Goal: Information Seeking & Learning: Learn about a topic

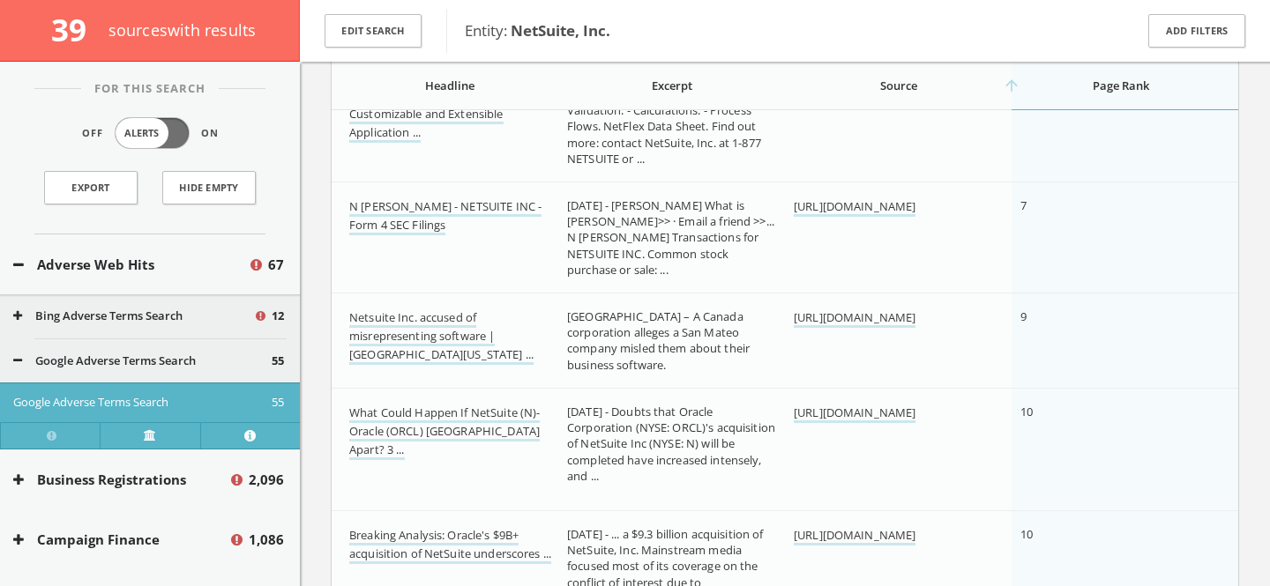
scroll to position [1607, 0]
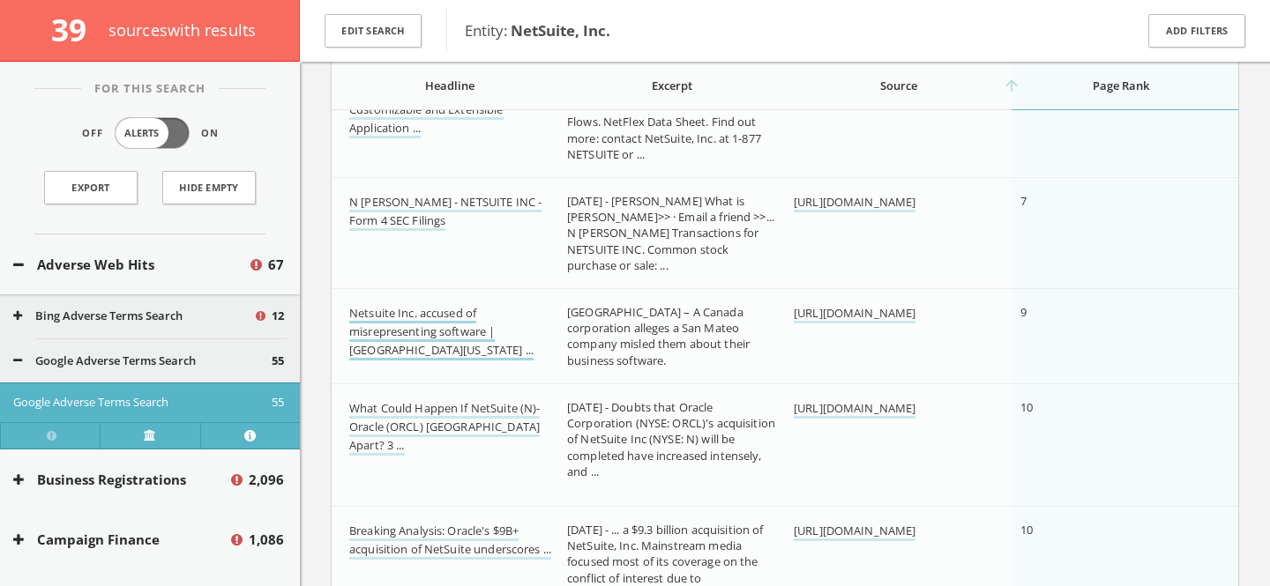
click at [467, 325] on link "Netsuite Inc. accused of misrepresenting software | Northern California ..." at bounding box center [441, 333] width 184 height 56
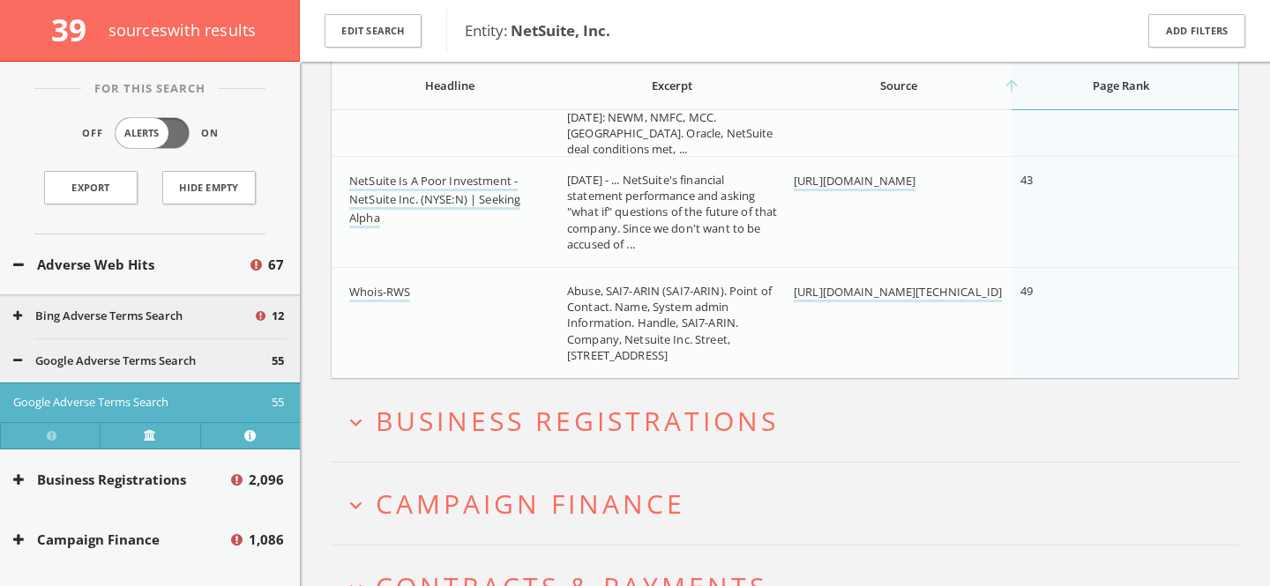
scroll to position [6311, 0]
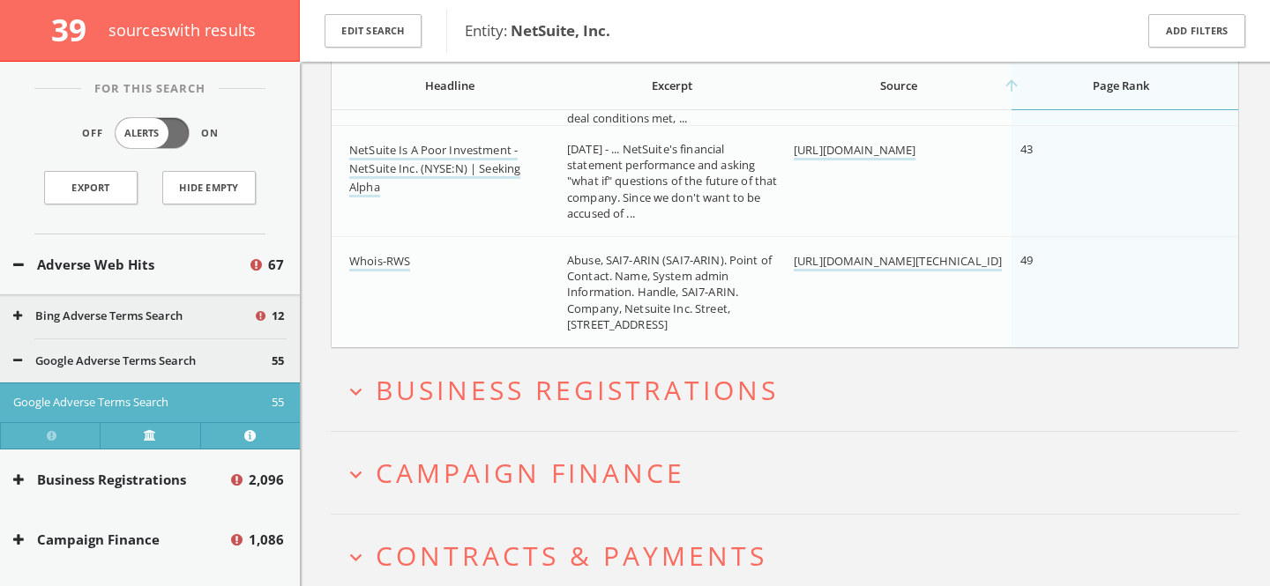
click at [206, 356] on button "Google Adverse Terms Search" at bounding box center [142, 362] width 258 height 18
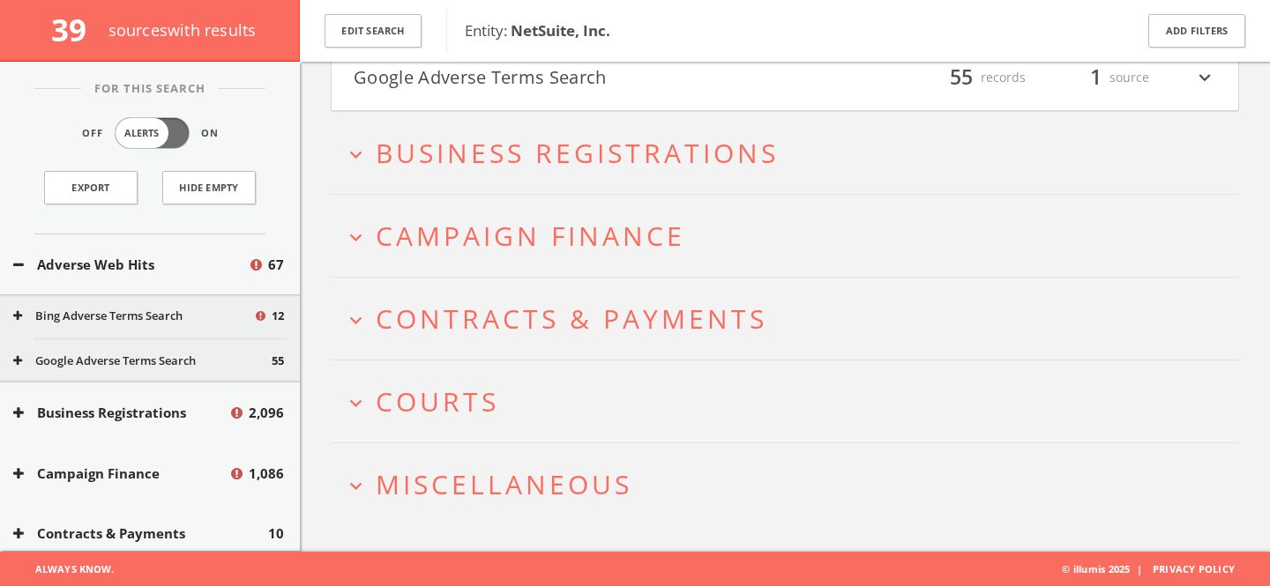
click at [193, 315] on button "Bing Adverse Terms Search" at bounding box center [133, 317] width 240 height 18
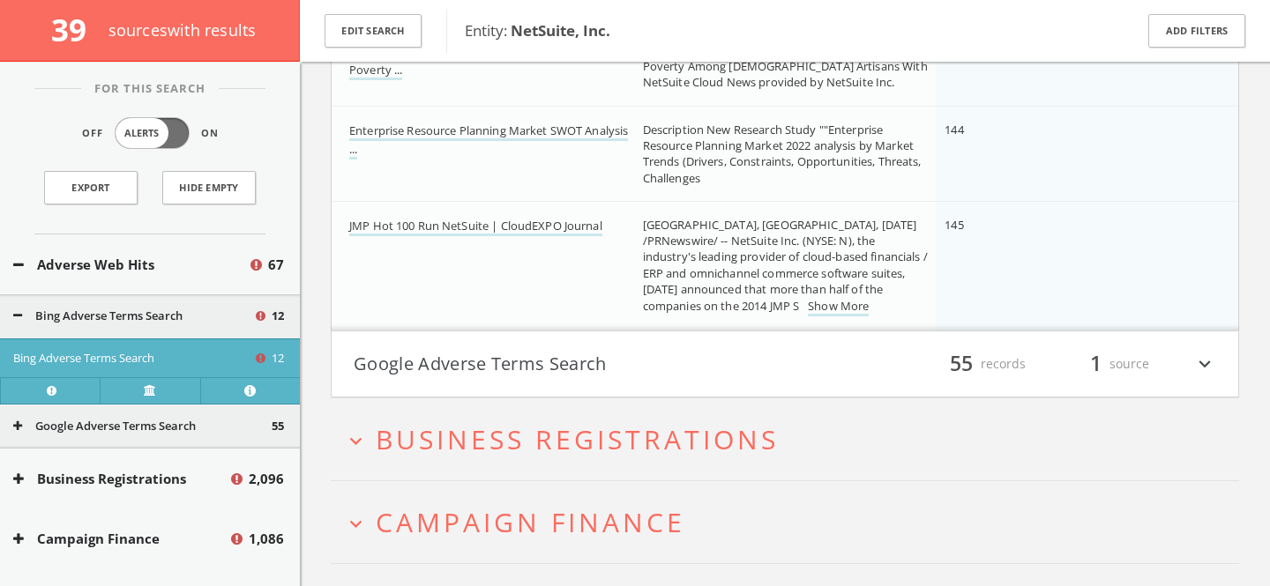
click at [179, 269] on button "Adverse Web Hits" at bounding box center [130, 265] width 235 height 20
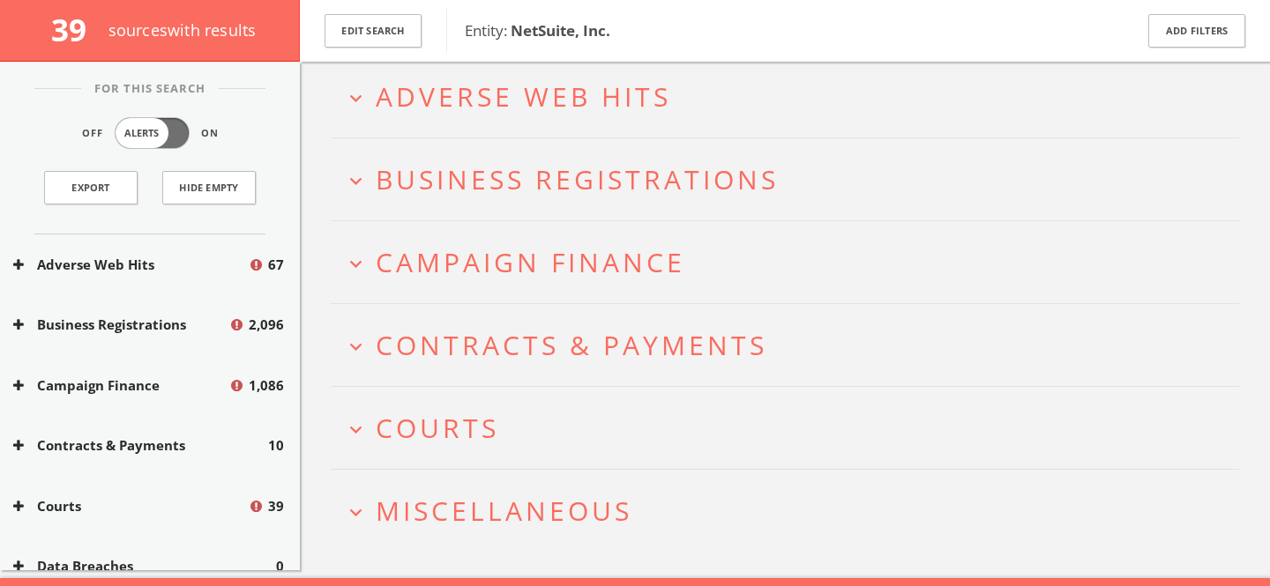
scroll to position [80, 0]
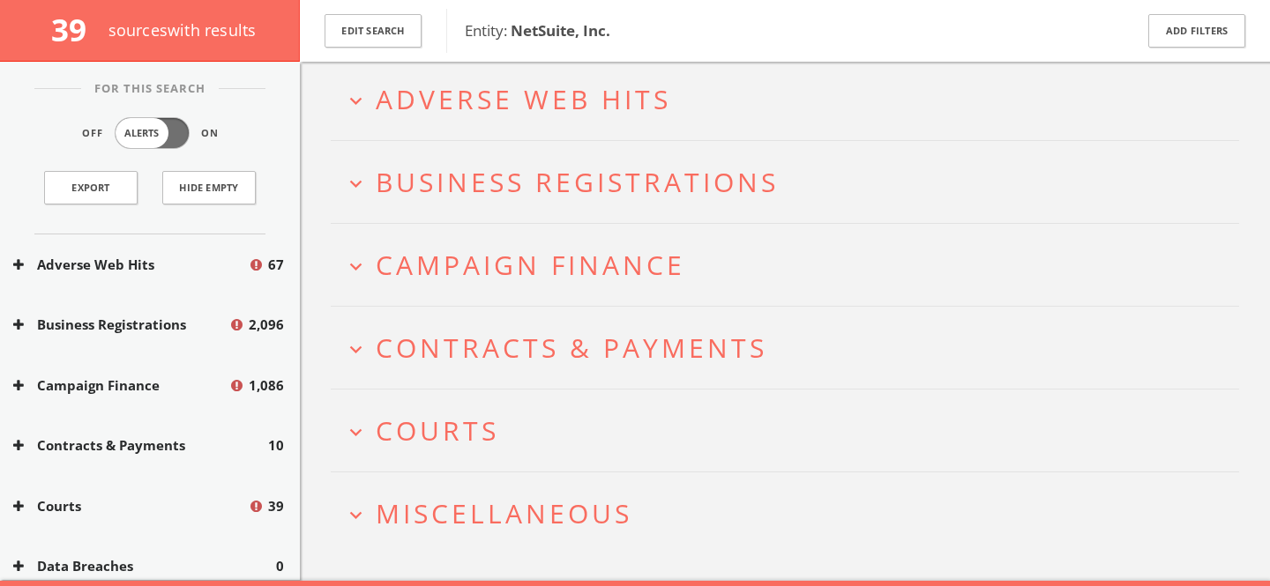
click at [480, 416] on span "Courts" at bounding box center [437, 431] width 123 height 36
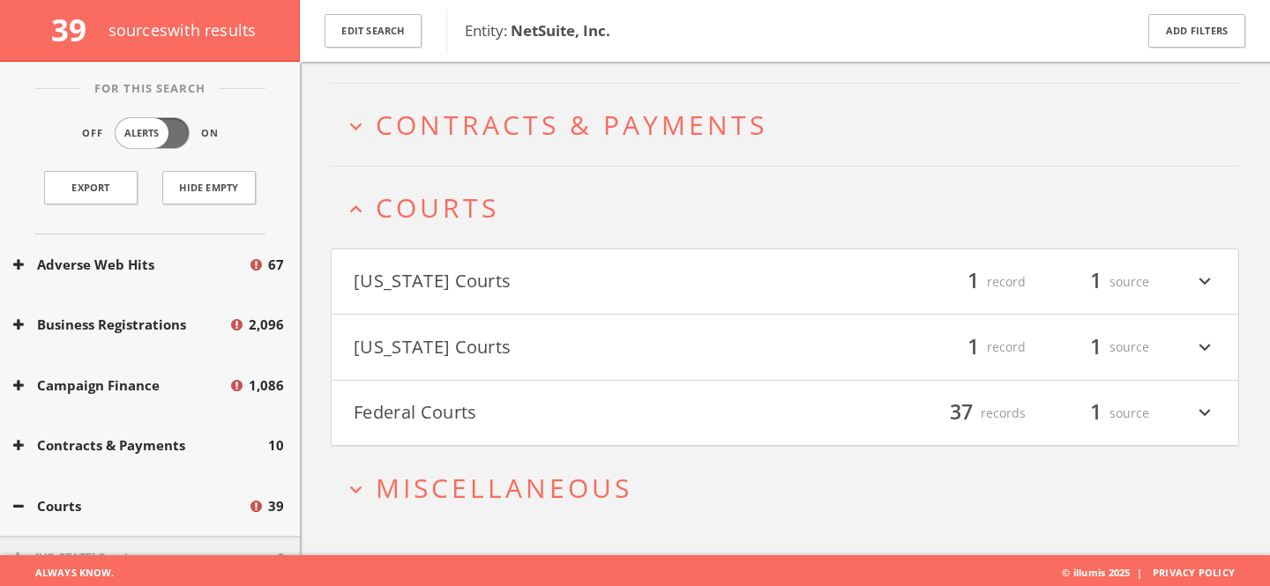
scroll to position [308, 0]
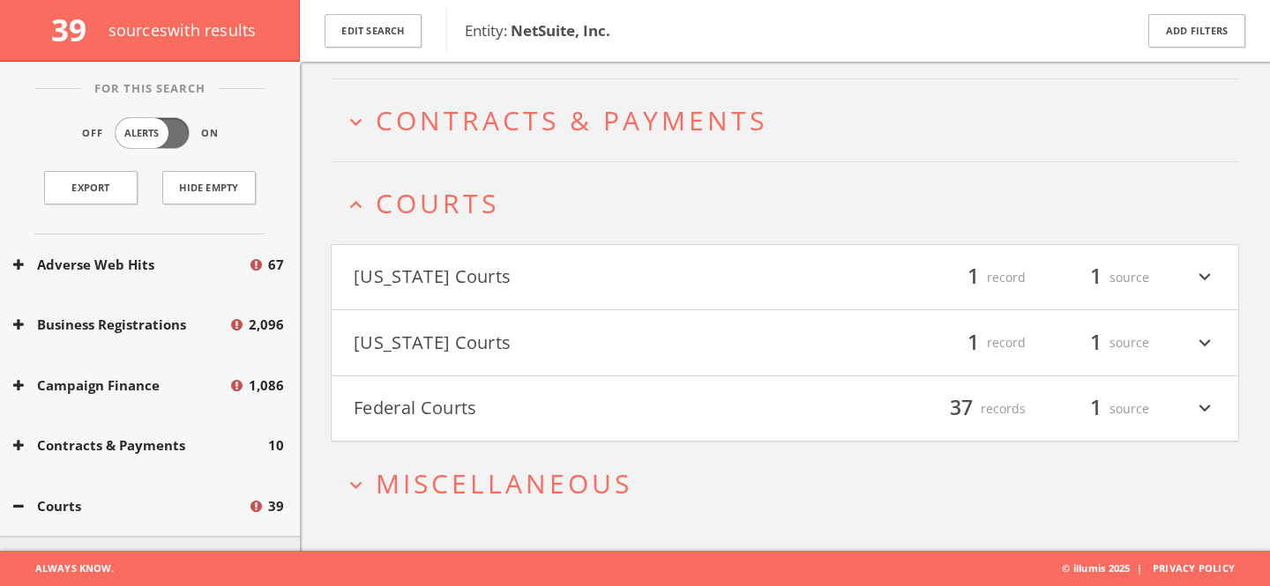
click at [486, 466] on span "Miscellaneous" at bounding box center [504, 483] width 257 height 36
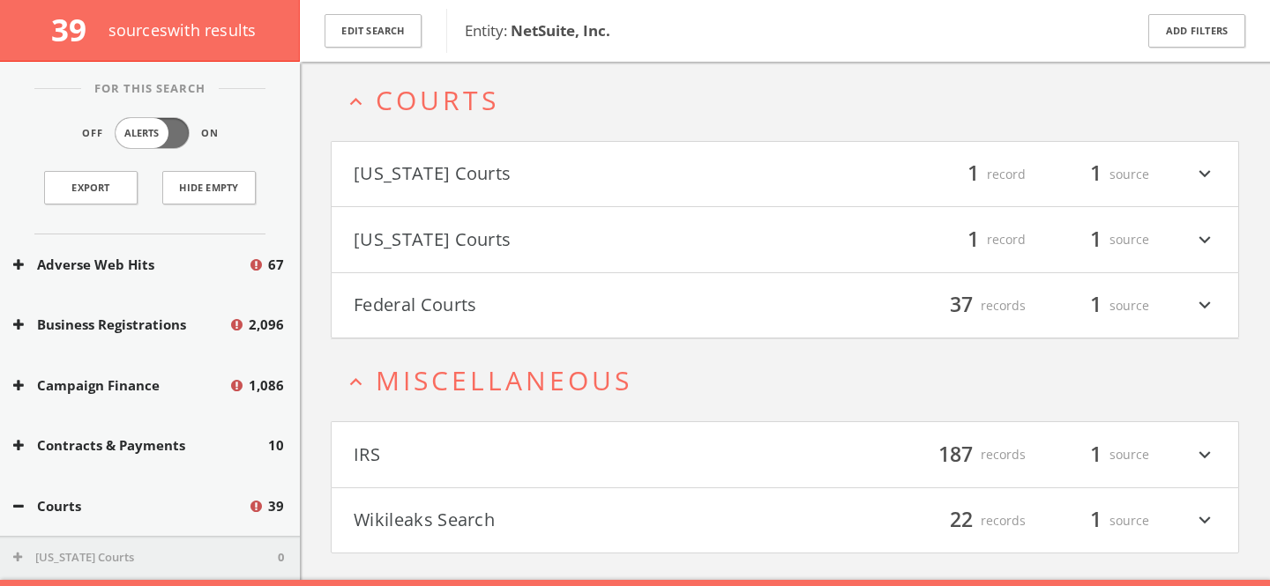
scroll to position [440, 0]
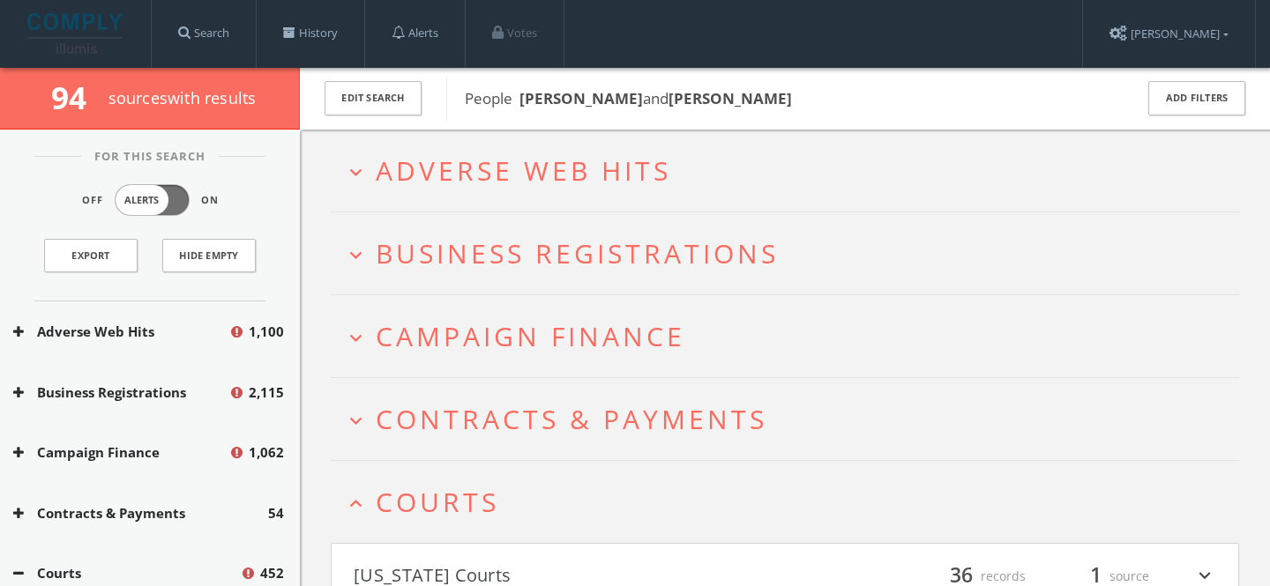
click at [417, 501] on span "Courts" at bounding box center [437, 502] width 123 height 36
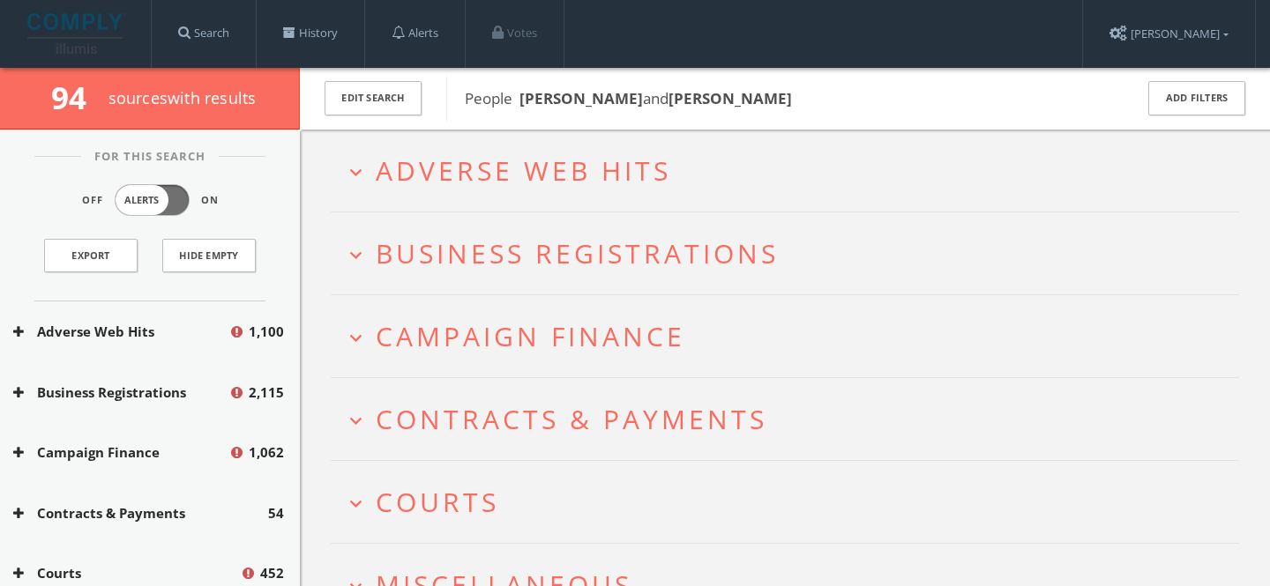
click at [528, 169] on span "Adverse Web Hits" at bounding box center [523, 171] width 295 height 36
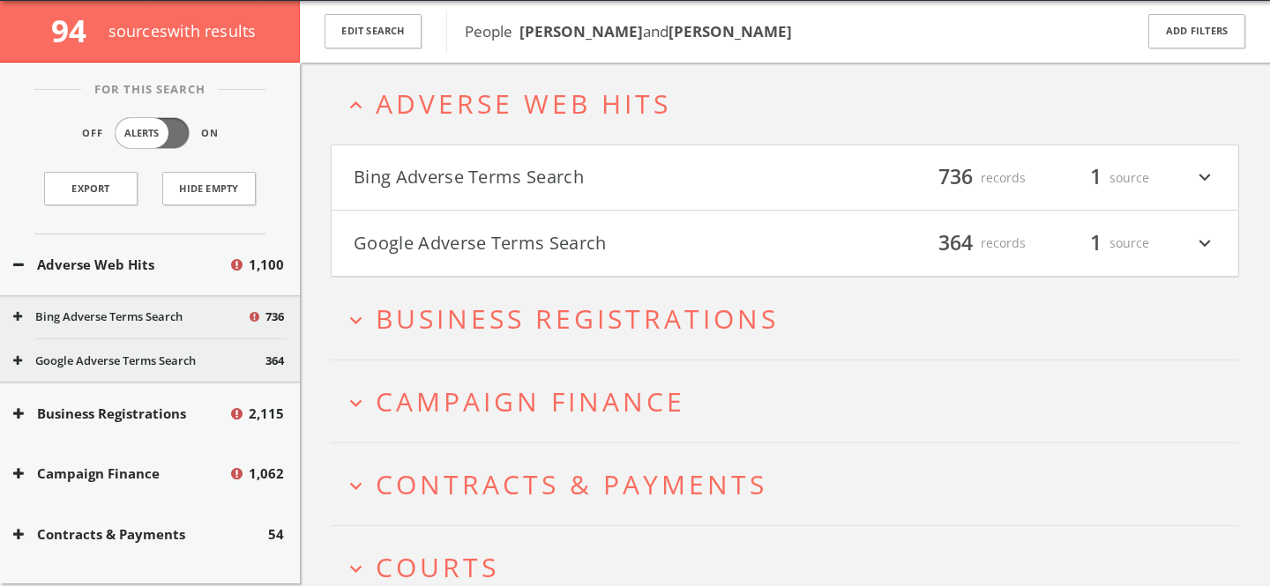
scroll to position [68, 0]
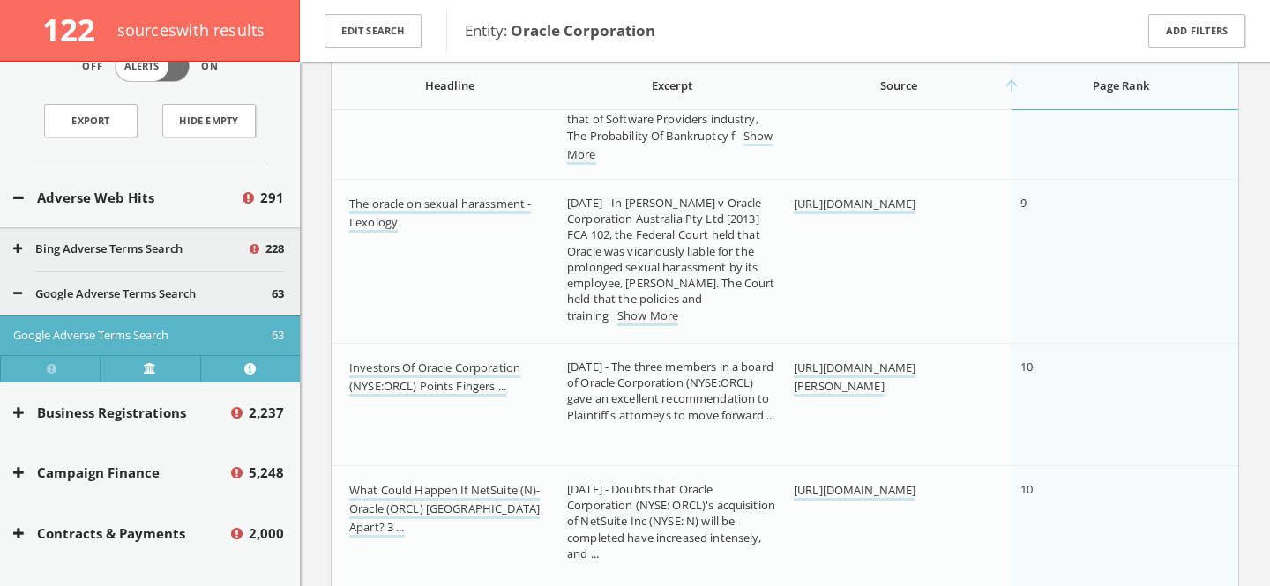
scroll to position [1214, 0]
click at [451, 207] on link "The oracle on sexual harassment - Lexology" at bounding box center [440, 213] width 182 height 37
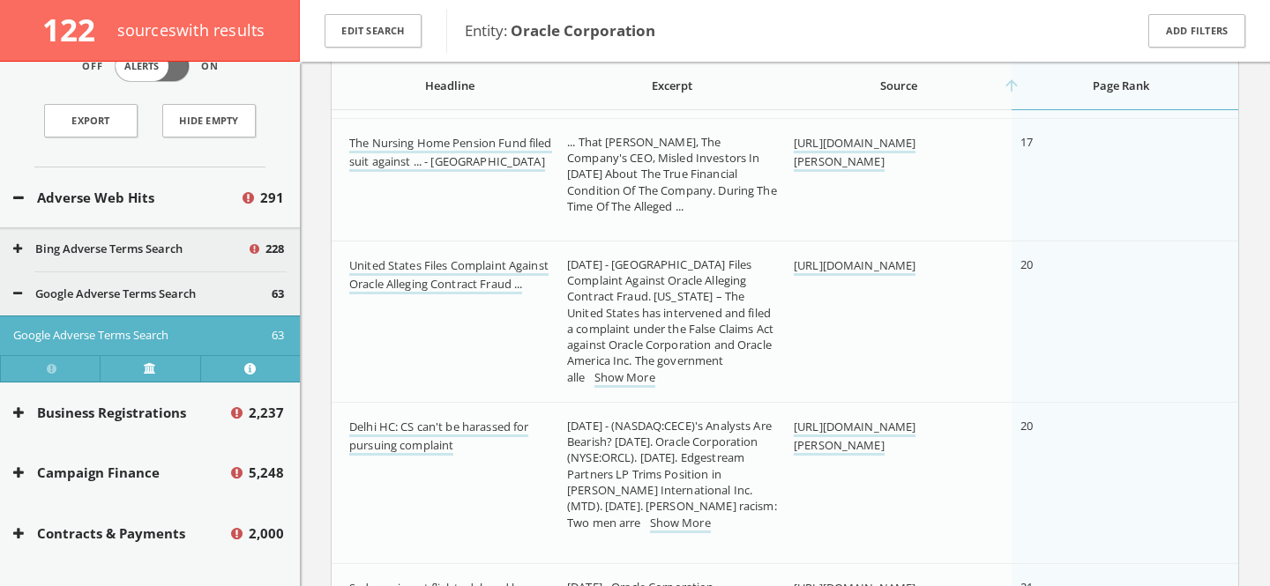
scroll to position [2523, 0]
click at [450, 276] on link "United States Files Complaint Against Oracle Alleging Contract Fraud ..." at bounding box center [448, 275] width 199 height 37
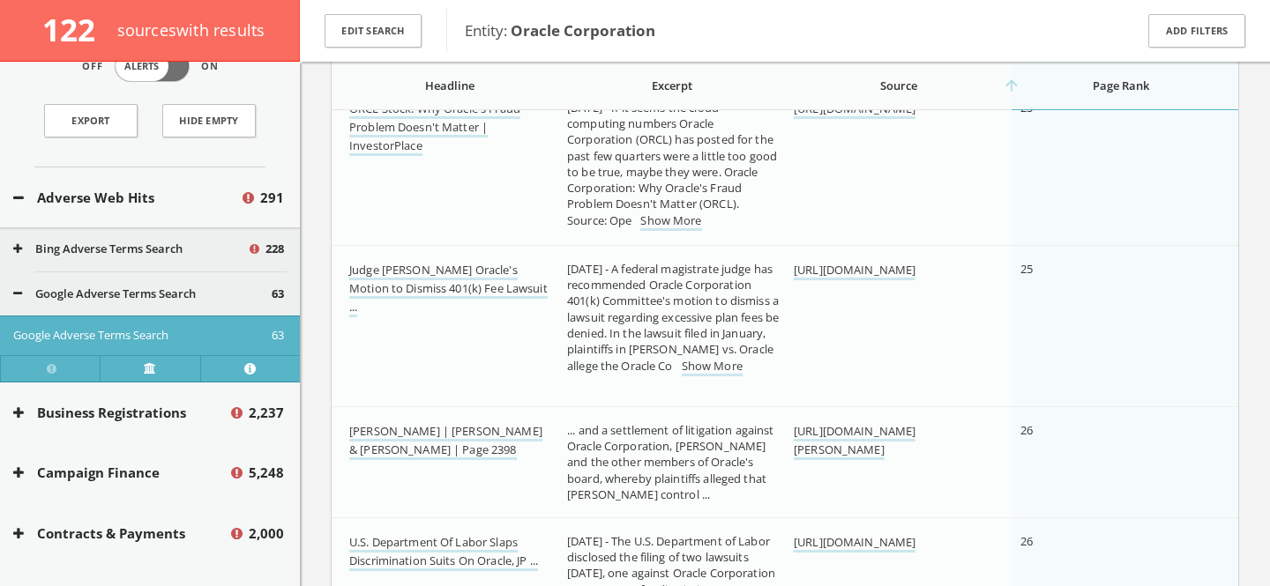
scroll to position [3660, 0]
click at [448, 288] on link "Judge [PERSON_NAME] Oracle's Motion to Dismiss 401(k) Fee Lawsuit ..." at bounding box center [448, 288] width 198 height 56
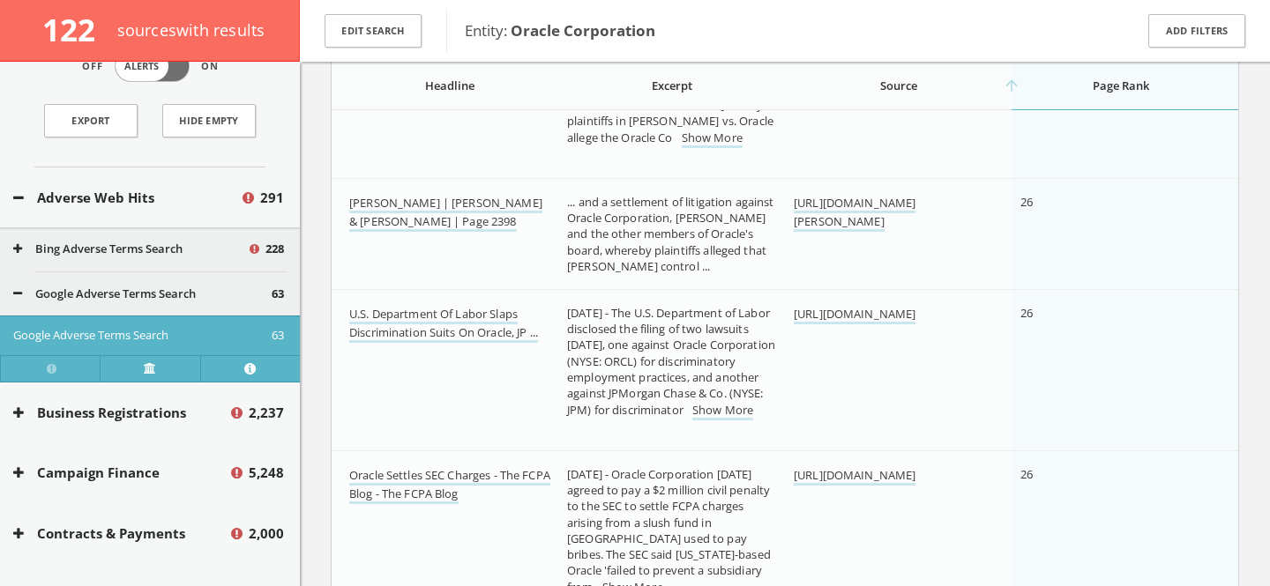
scroll to position [3810, 0]
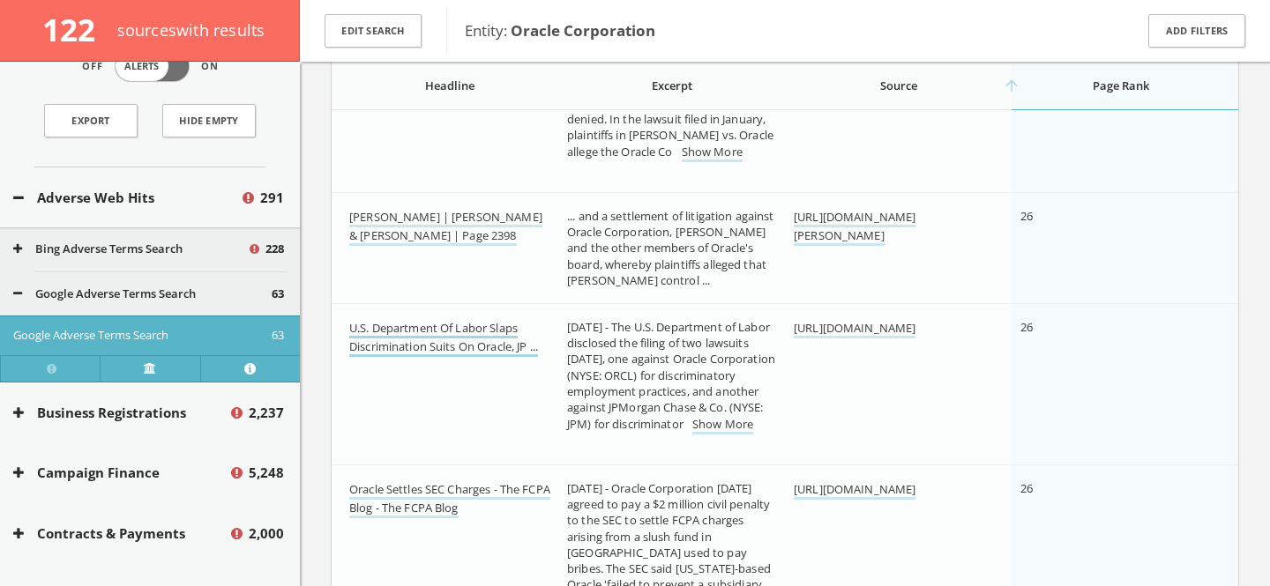
click at [455, 352] on link "U.S. Department Of Labor Slaps Discrimination Suits On Oracle, JP ..." at bounding box center [443, 338] width 189 height 37
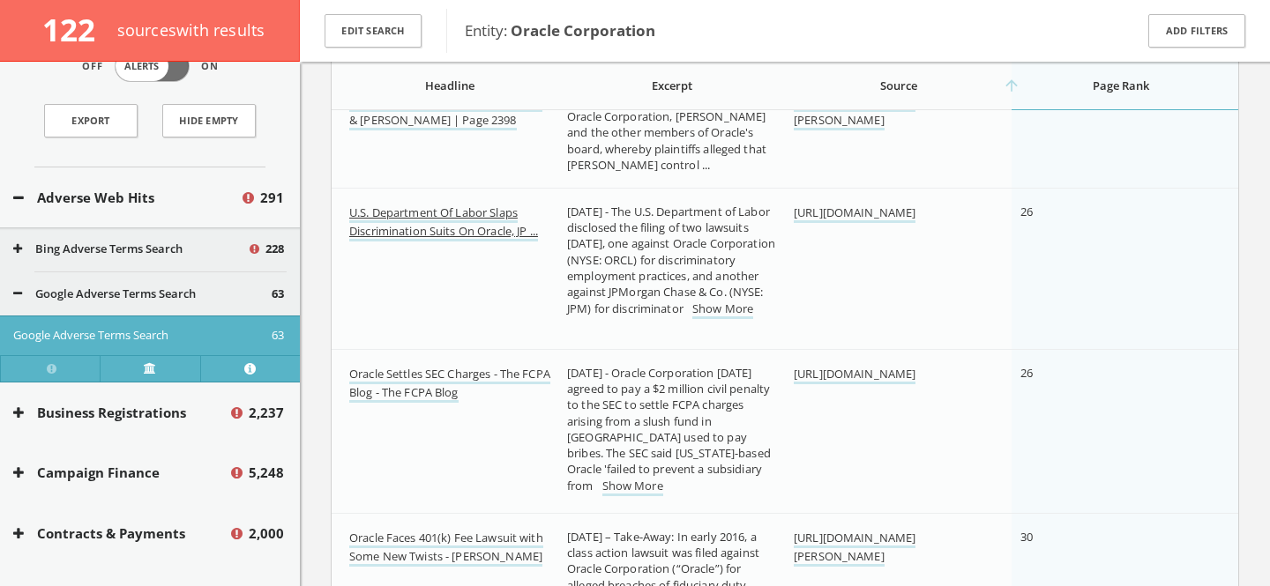
scroll to position [3928, 0]
click at [412, 371] on link "Oracle Settles SEC Charges - The FCPA Blog - The FCPA Blog" at bounding box center [449, 382] width 201 height 37
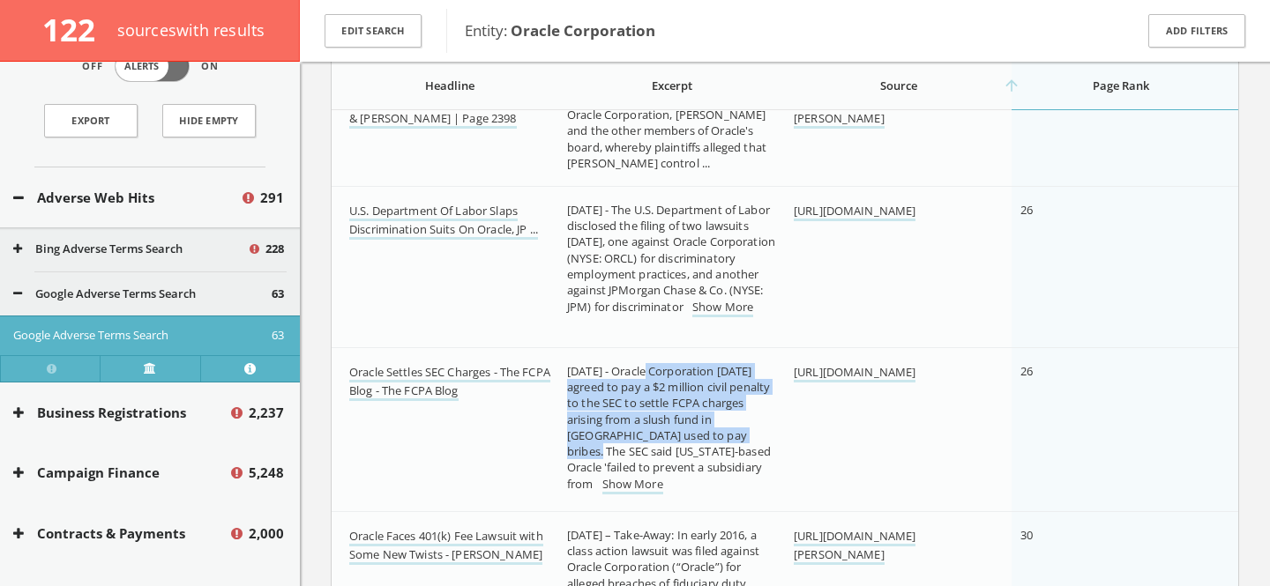
drag, startPoint x: 647, startPoint y: 369, endPoint x: 703, endPoint y: 435, distance: 85.7
click at [703, 435] on span "[DATE] - Oracle Corporation [DATE] agreed to pay a $2 million civil penalty to …" at bounding box center [669, 427] width 204 height 129
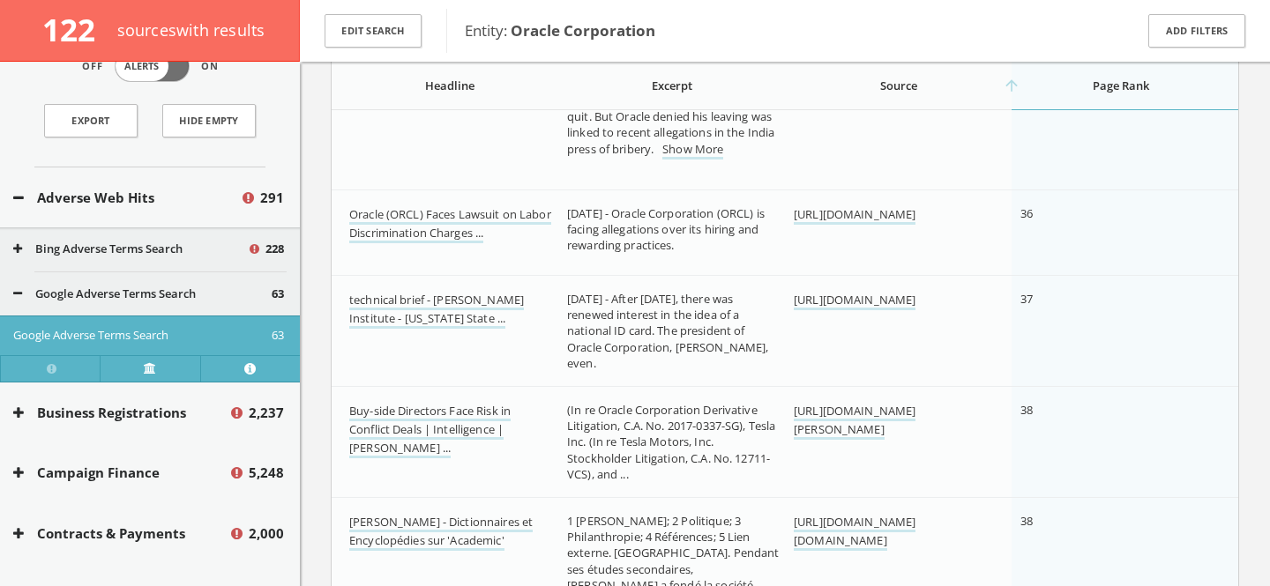
scroll to position [5388, 0]
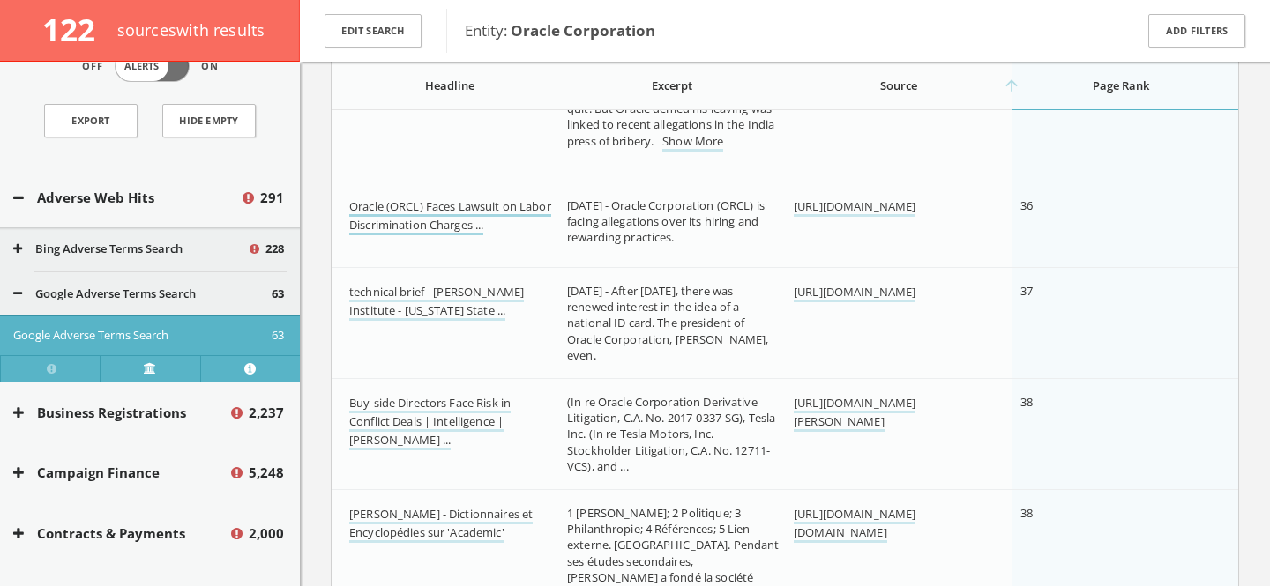
click at [439, 215] on link "Oracle (ORCL) Faces Lawsuit on Labor Discrimination Charges ..." at bounding box center [450, 216] width 202 height 37
drag, startPoint x: 644, startPoint y: 205, endPoint x: 762, endPoint y: 234, distance: 120.6
click at [762, 234] on div "[DATE] - Oracle Corporation (ORCL) is facing allegations over its hiring and re…" at bounding box center [673, 221] width 212 height 48
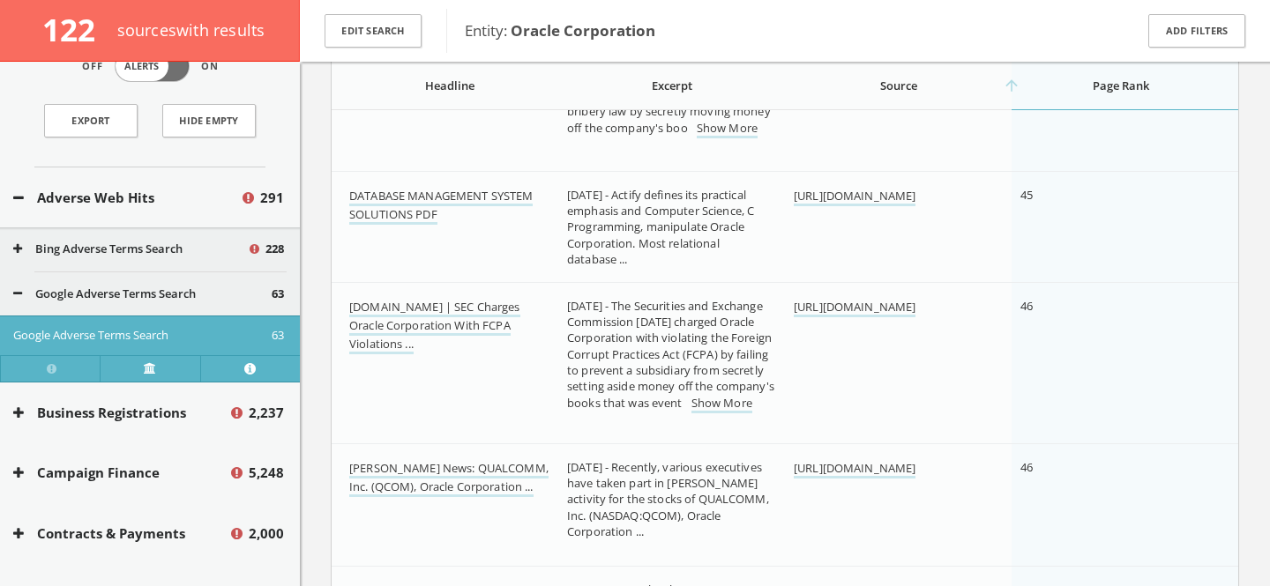
scroll to position [7042, 0]
click at [501, 324] on link "[DOMAIN_NAME] | SEC Charges Oracle Corporation With FCPA Violations ..." at bounding box center [434, 329] width 171 height 56
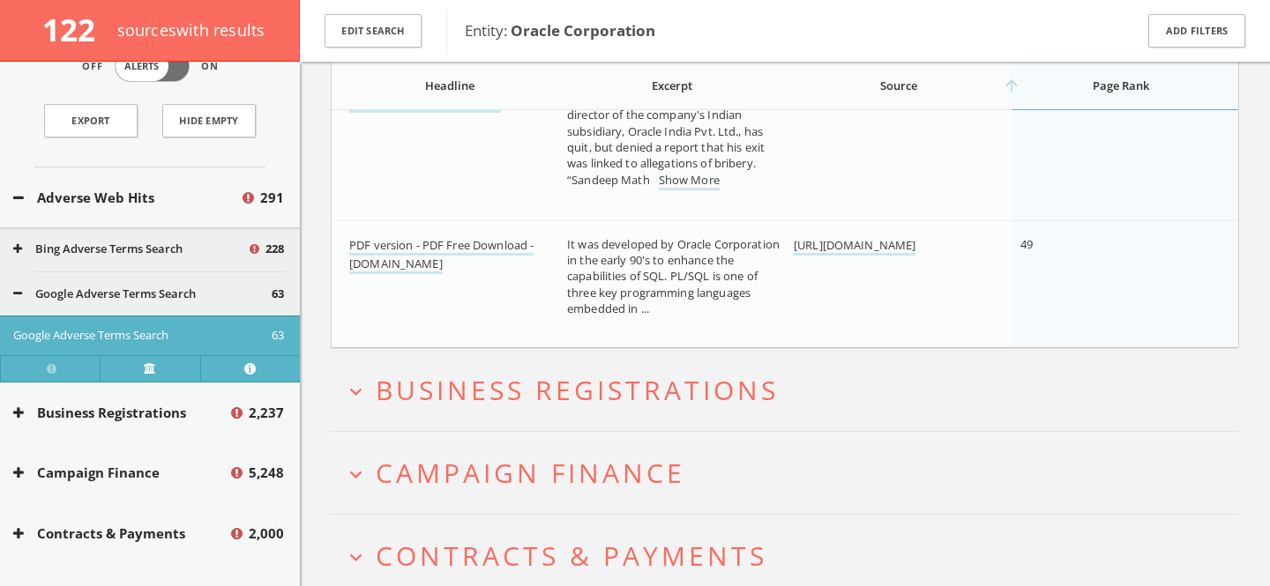
scroll to position [8422, 0]
click at [218, 295] on button "Google Adverse Terms Search" at bounding box center [142, 295] width 258 height 18
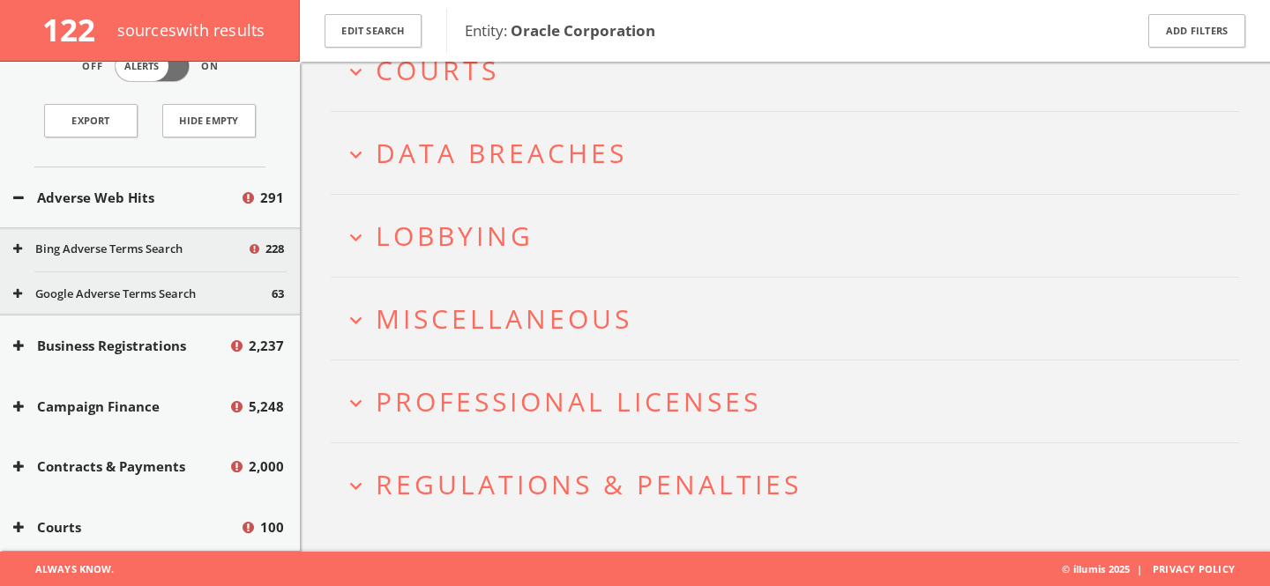
click at [201, 256] on button "Bing Adverse Terms Search" at bounding box center [130, 250] width 234 height 18
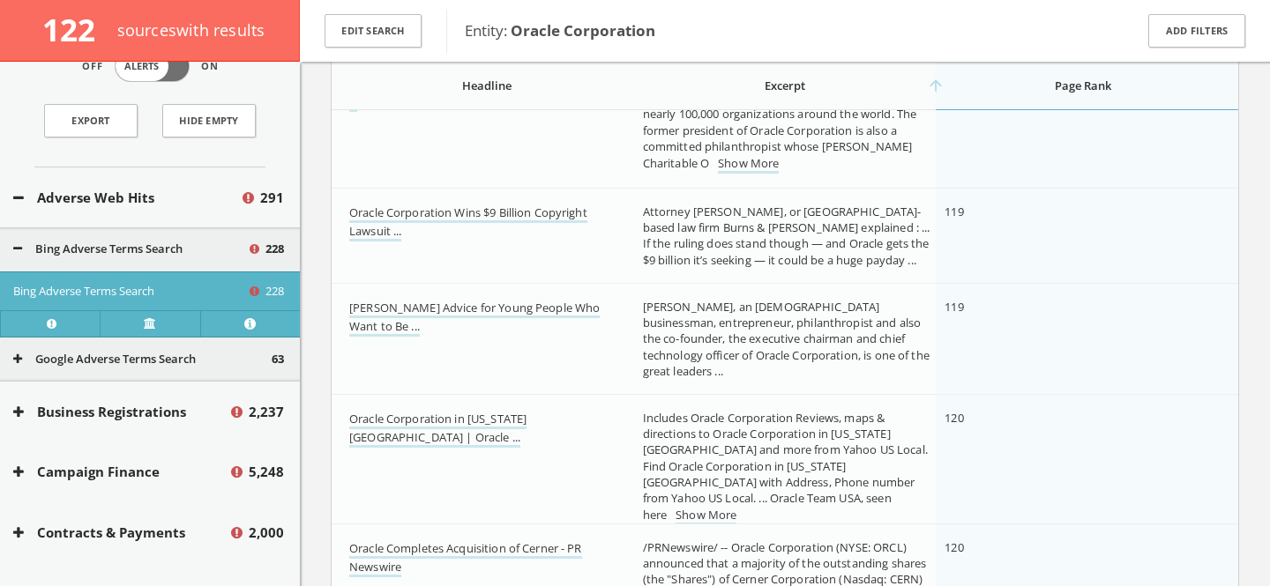
scroll to position [19894, 0]
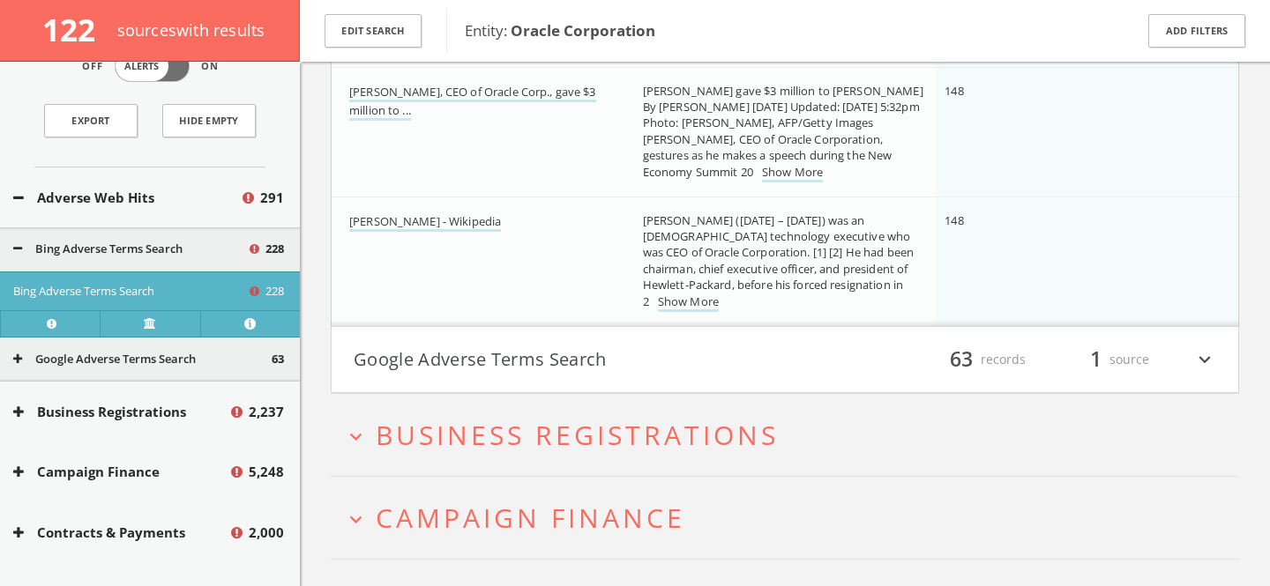
click at [115, 204] on button "Adverse Web Hits" at bounding box center [126, 198] width 227 height 20
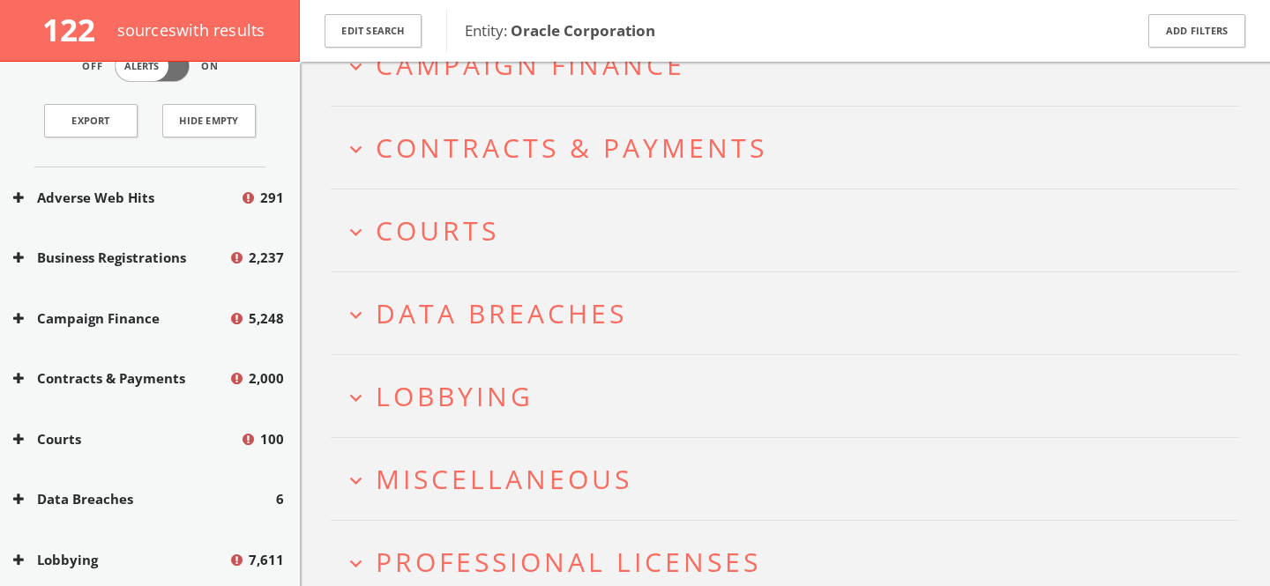
scroll to position [268, 0]
